Goal: Information Seeking & Learning: Learn about a topic

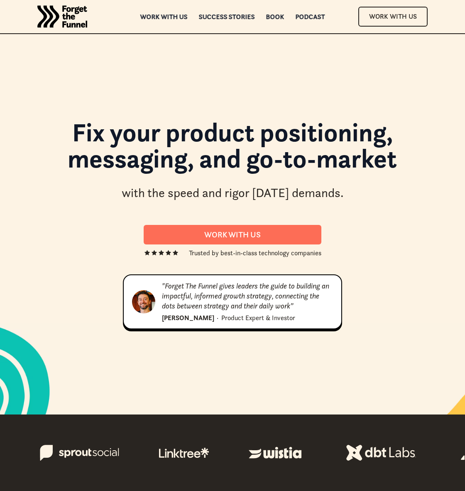
click at [227, 17] on span "Success Stories" at bounding box center [227, 16] width 56 height 8
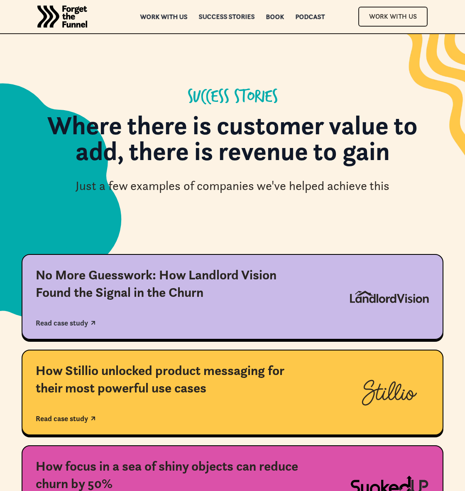
click at [233, 297] on div "No More Guesswork: How Landlord Vision Found the Signal in the Churn" at bounding box center [173, 283] width 274 height 34
